Goal: Information Seeking & Learning: Learn about a topic

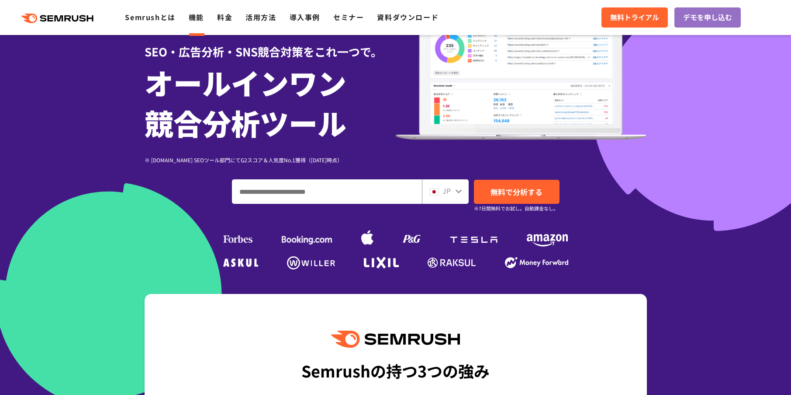
click at [194, 17] on link "機能" at bounding box center [196, 17] width 15 height 10
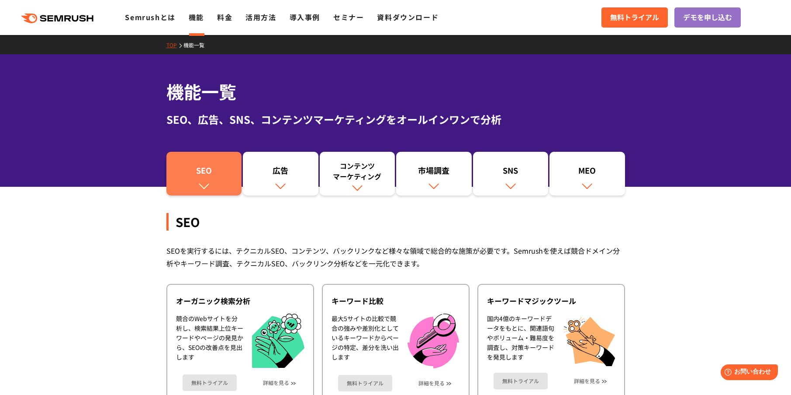
click at [203, 178] on div "SEO" at bounding box center [204, 172] width 67 height 15
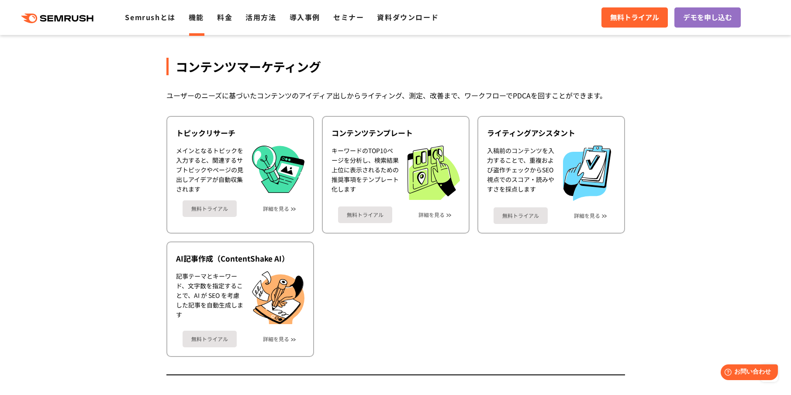
scroll to position [1116, 0]
click at [225, 23] on div ".cls {fill: #FF642D;} .cls {fill: #FF642D;} Semrushとは 機能 料金 活用方法 導入事例 セミナー 資料ダウ…" at bounding box center [395, 17] width 791 height 26
click at [224, 19] on link "料金" at bounding box center [224, 17] width 15 height 10
